Goal: Submit feedback/report problem

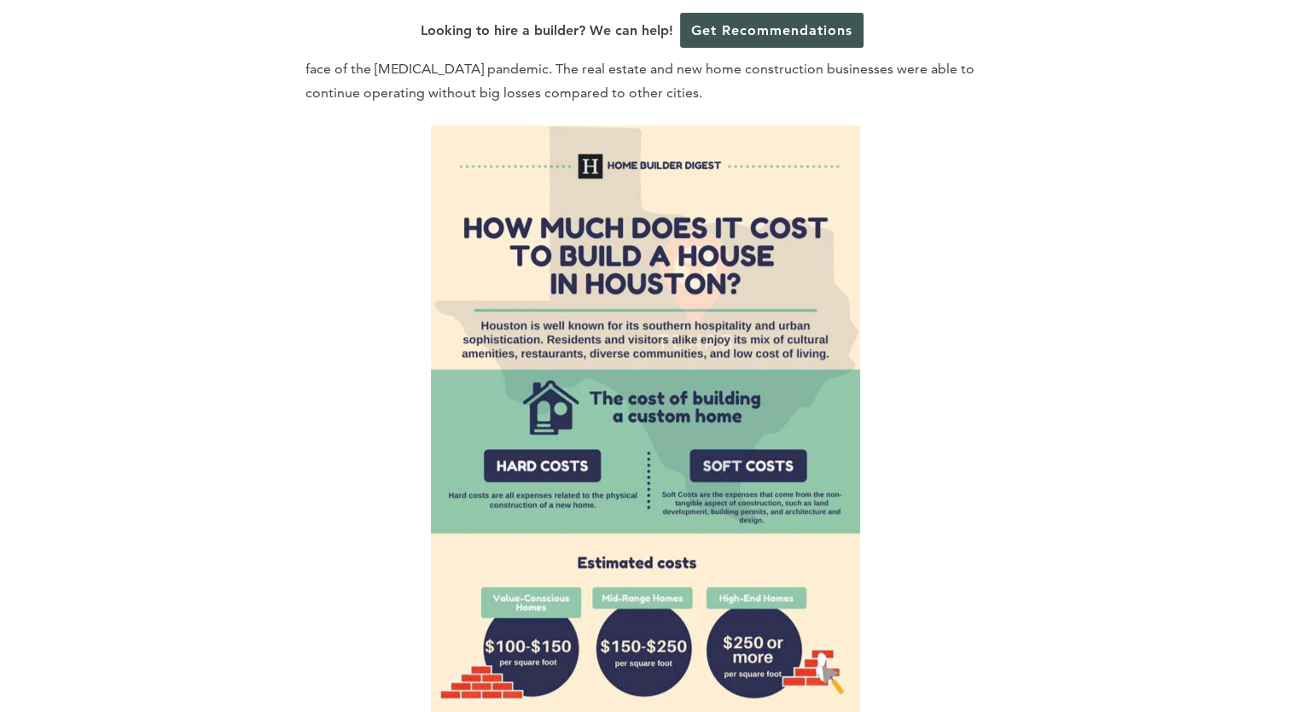
scroll to position [938, 0]
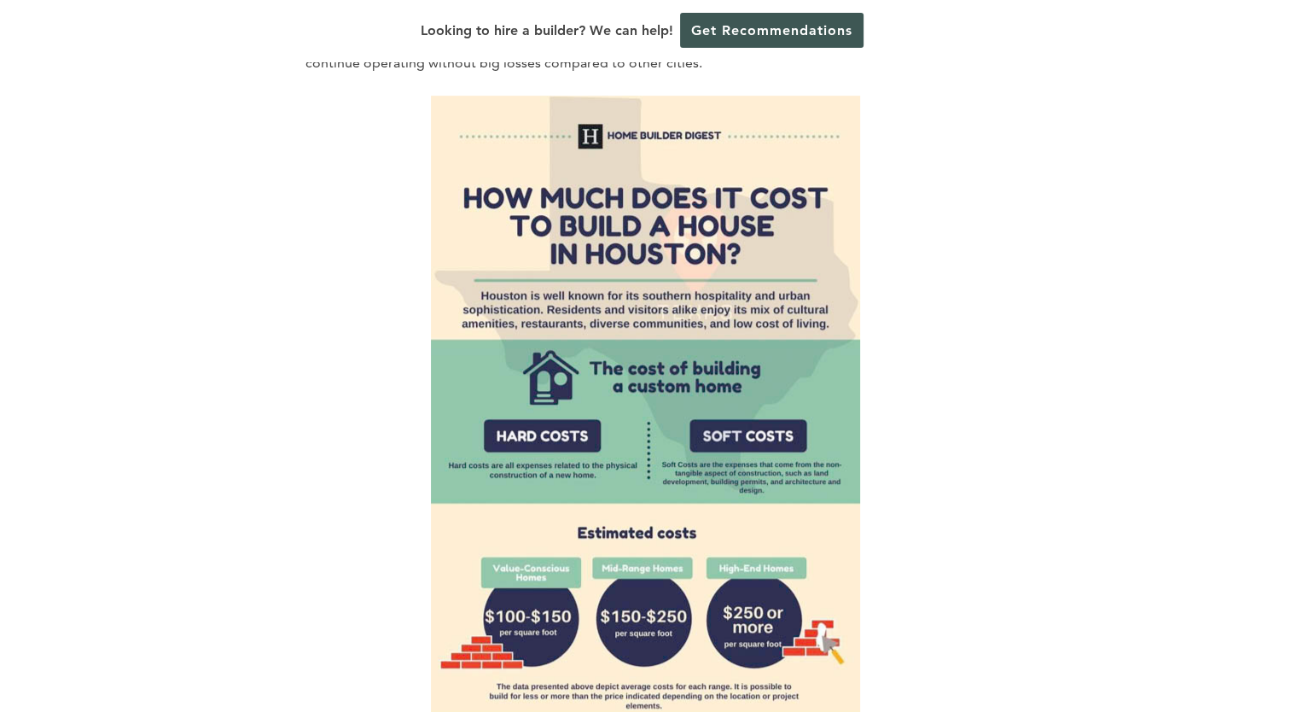
click at [758, 503] on img at bounding box center [645, 437] width 429 height 683
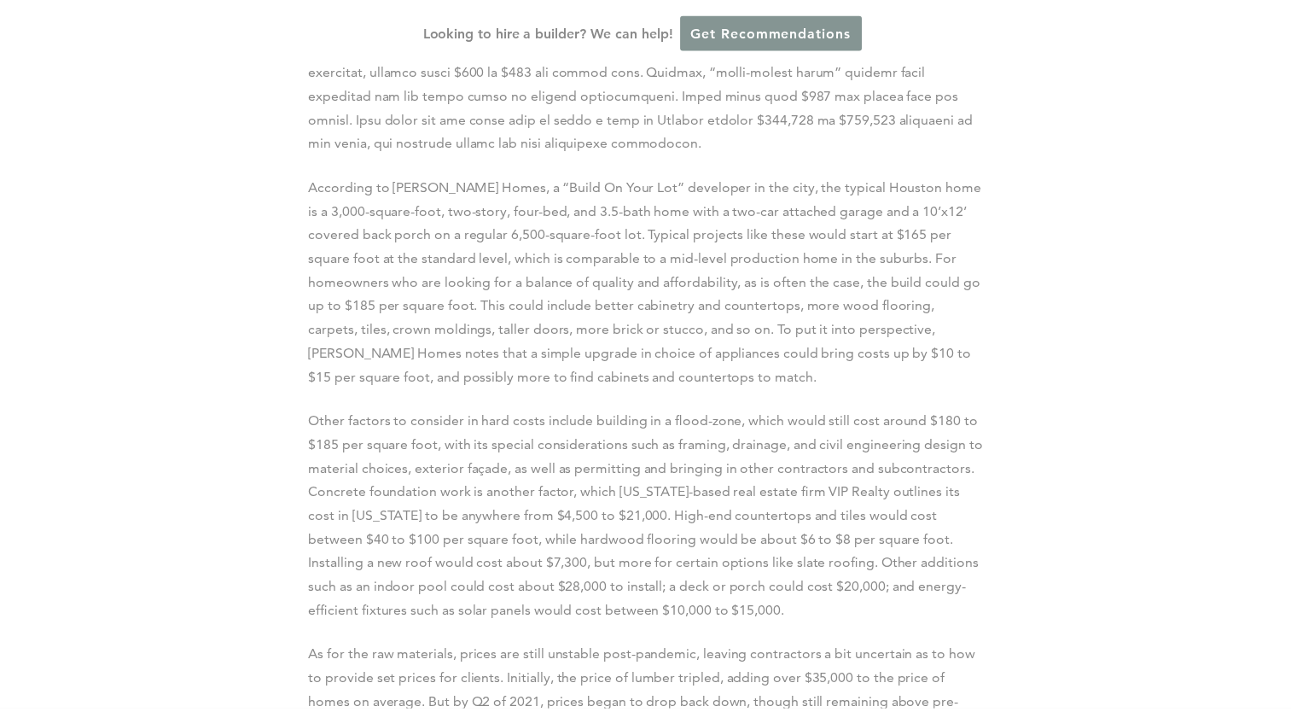
scroll to position [3071, 0]
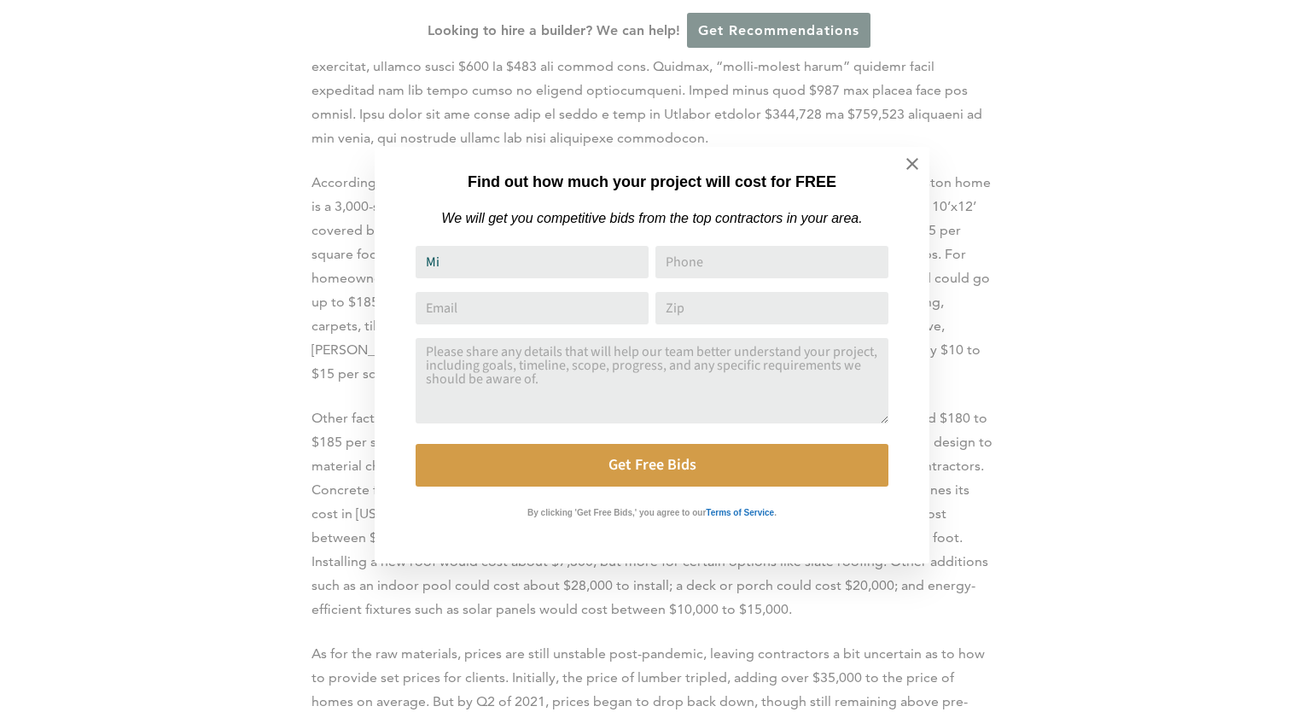
type input "Michelle Tijerina"
type input "eskye47@gmail.com"
click at [491, 357] on textarea "Comment or Message" at bounding box center [651, 380] width 473 height 85
click at [914, 166] on icon at bounding box center [912, 164] width 12 height 12
